Goal: Information Seeking & Learning: Learn about a topic

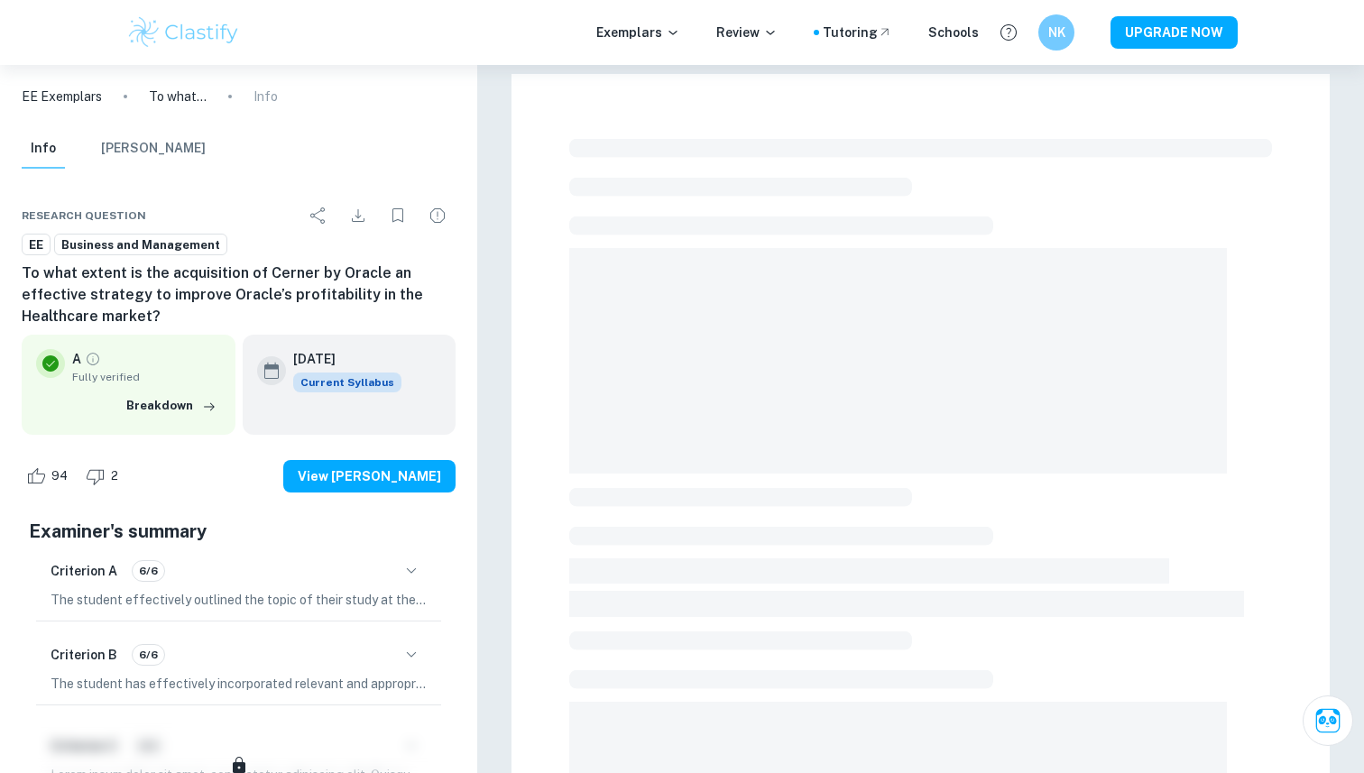
scroll to position [468, 0]
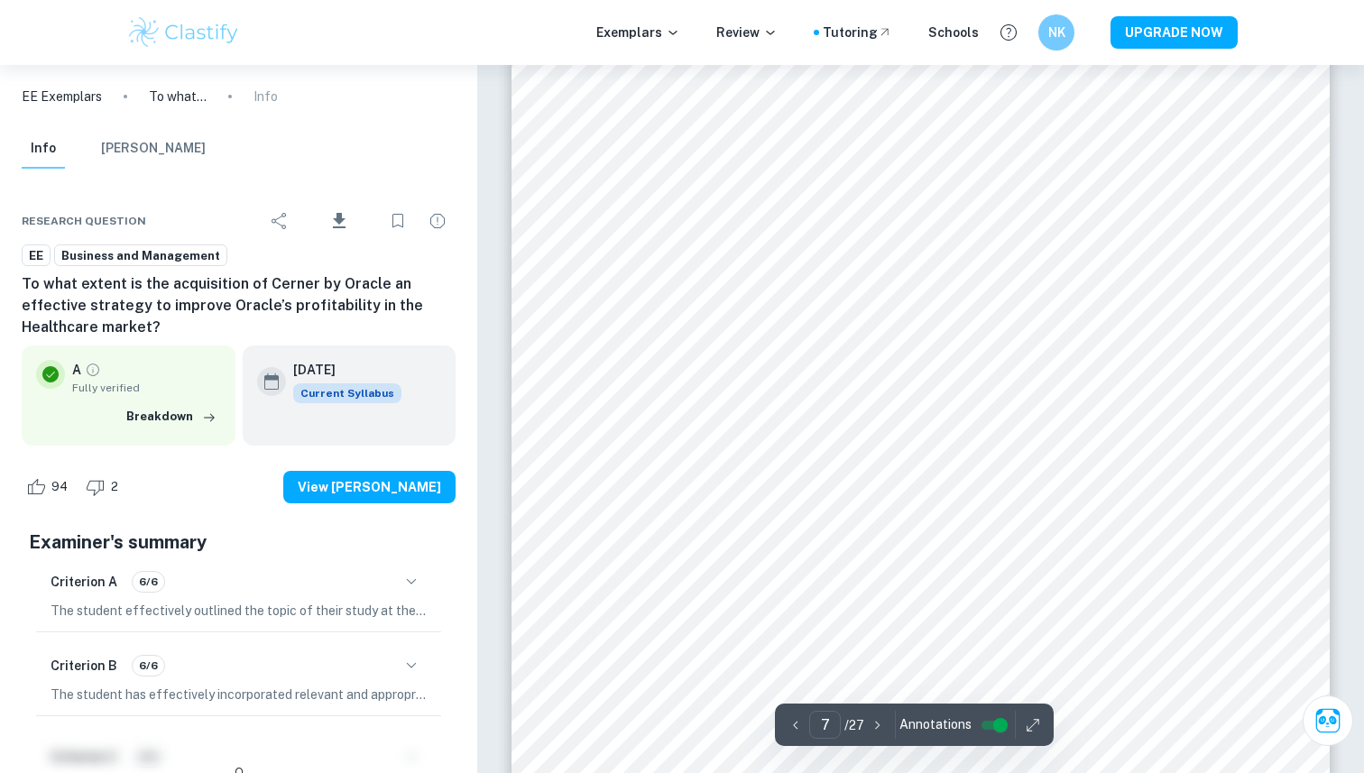
scroll to position [7378, 0]
type input "7"
